Goal: Information Seeking & Learning: Learn about a topic

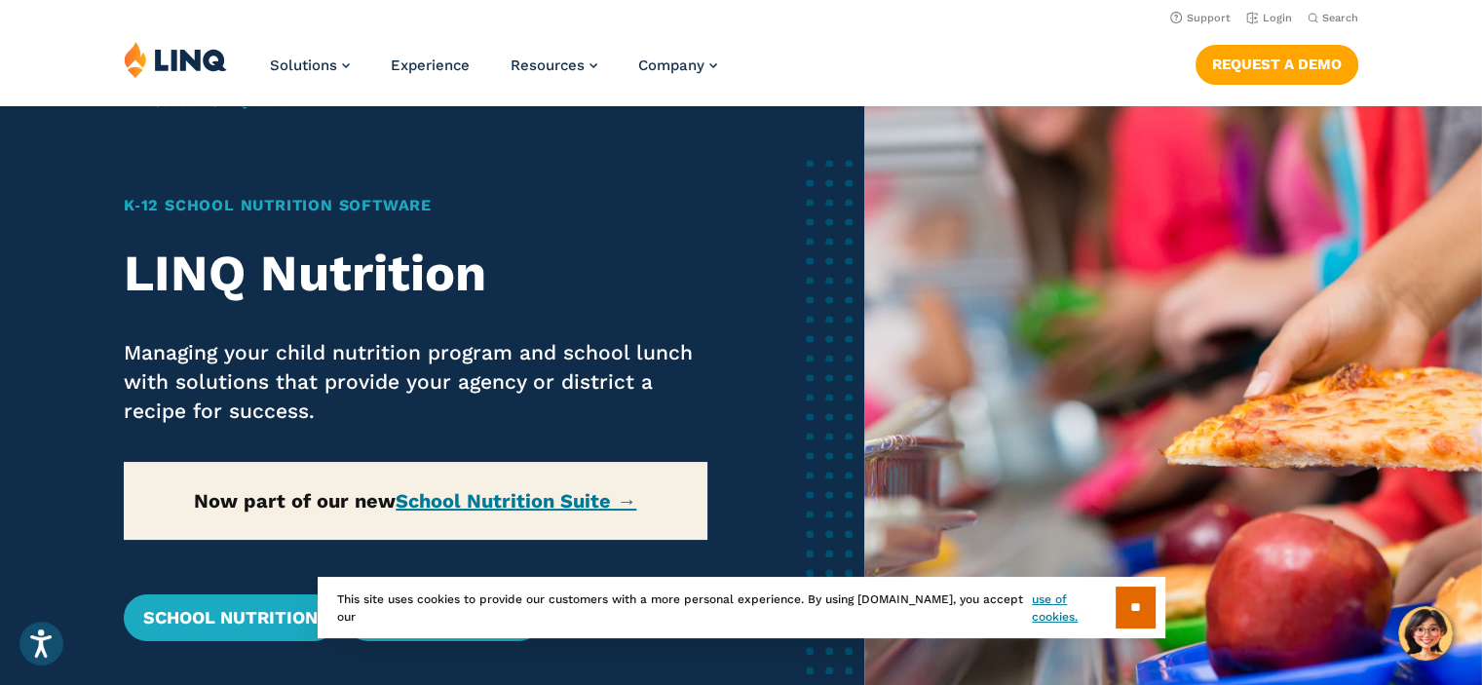
scroll to position [39, 0]
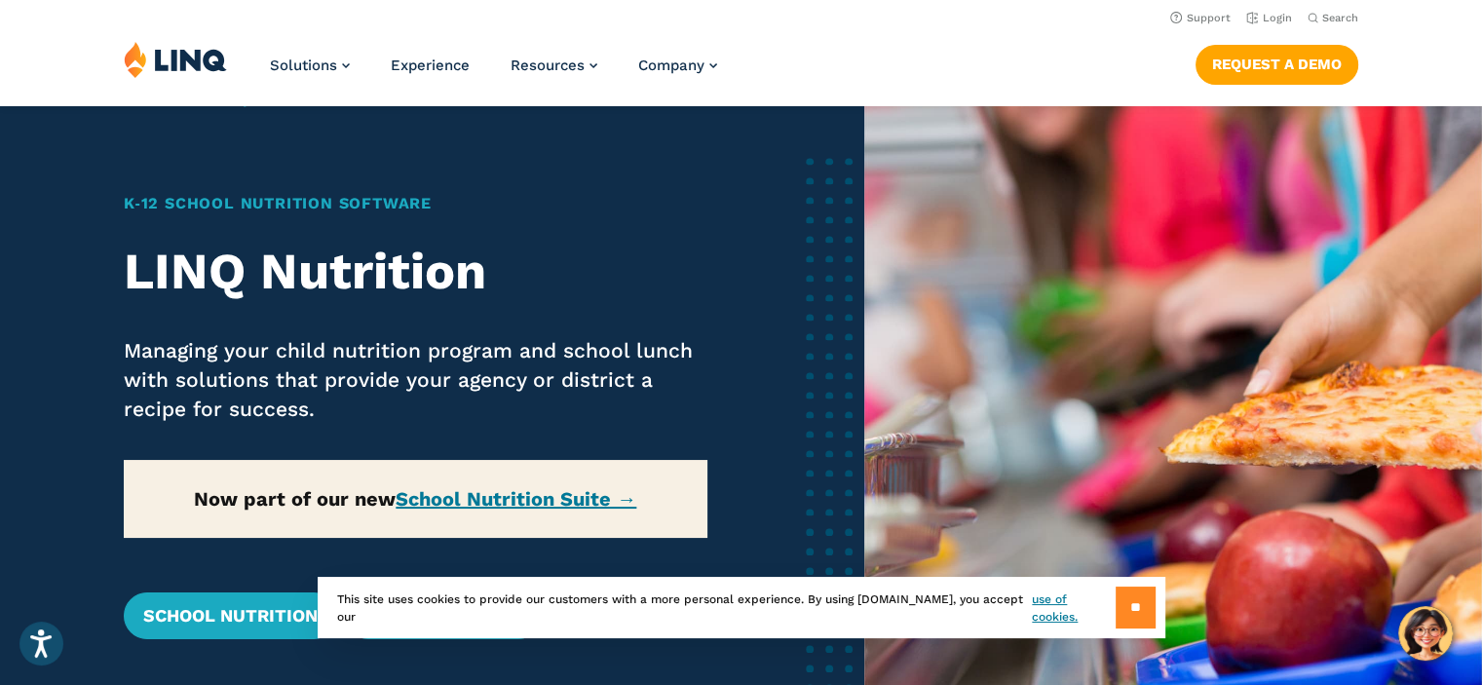
click at [1122, 594] on input "**" at bounding box center [1135, 607] width 40 height 42
